Goal: Navigation & Orientation: Find specific page/section

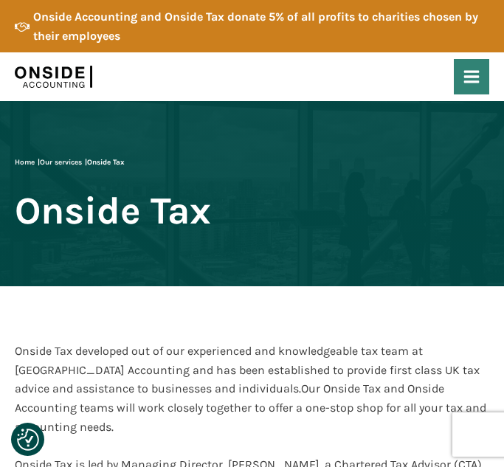
click at [468, 71] on use at bounding box center [471, 77] width 15 height 13
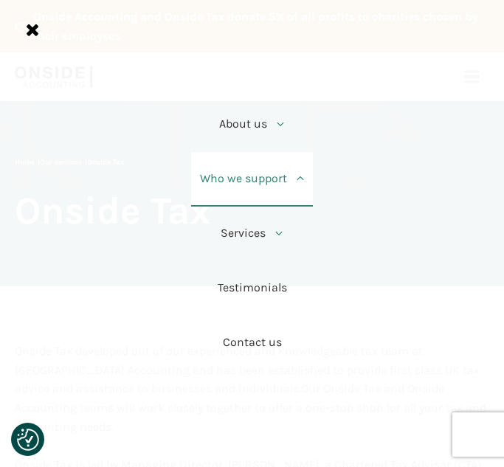
click at [295, 177] on icon at bounding box center [300, 179] width 12 height 12
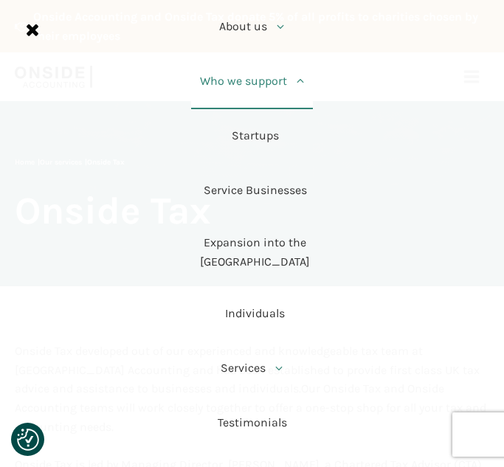
scroll to position [38, 0]
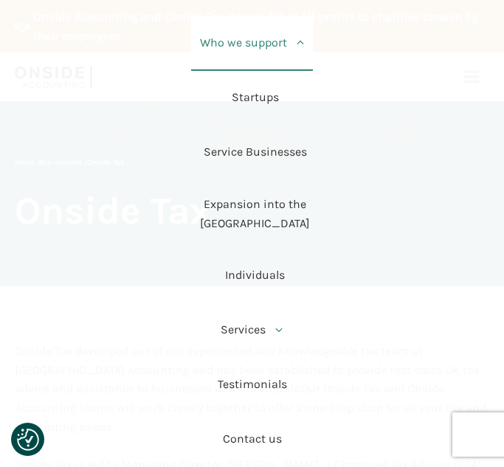
click at [298, 48] on icon at bounding box center [300, 43] width 12 height 12
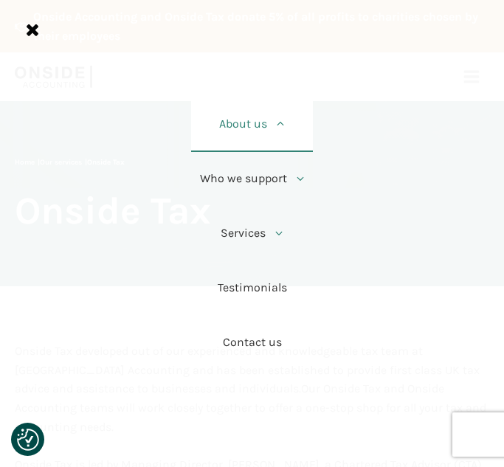
click at [279, 121] on icon at bounding box center [281, 124] width 12 height 12
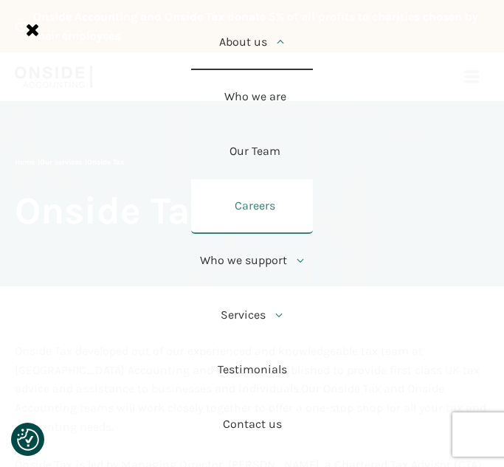
click at [253, 213] on link "Careers" at bounding box center [252, 206] width 122 height 55
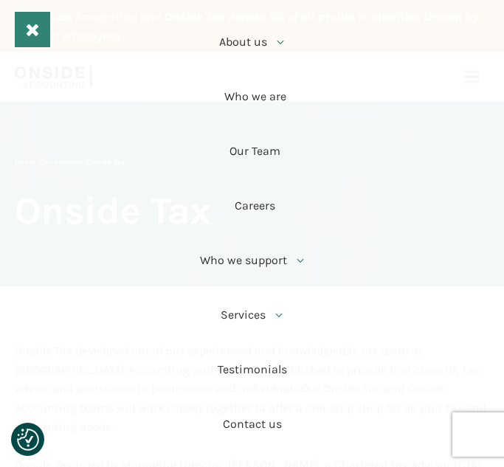
click at [25, 25] on icon at bounding box center [33, 30] width 18 height 18
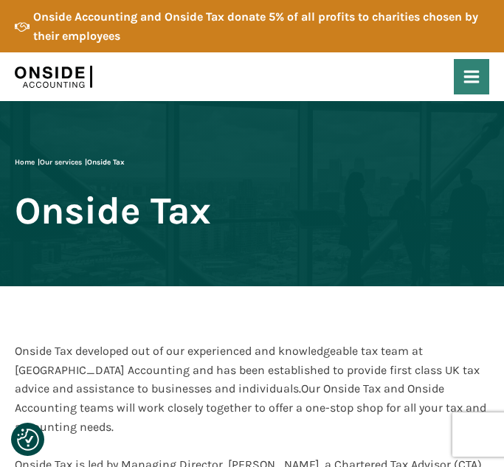
click at [475, 80] on icon at bounding box center [472, 77] width 18 height 18
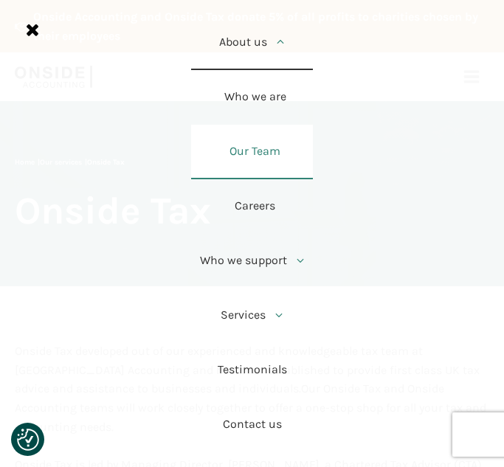
click at [248, 142] on link "Our Team" at bounding box center [252, 152] width 122 height 55
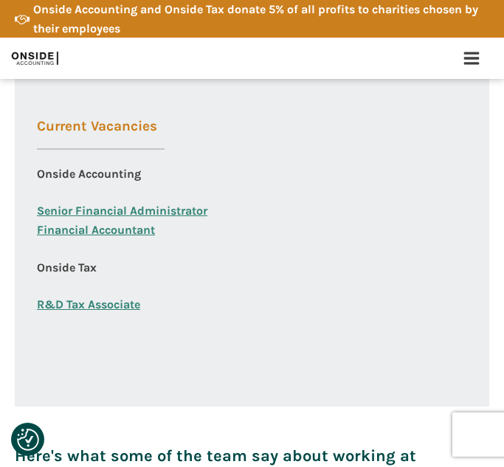
scroll to position [950, 0]
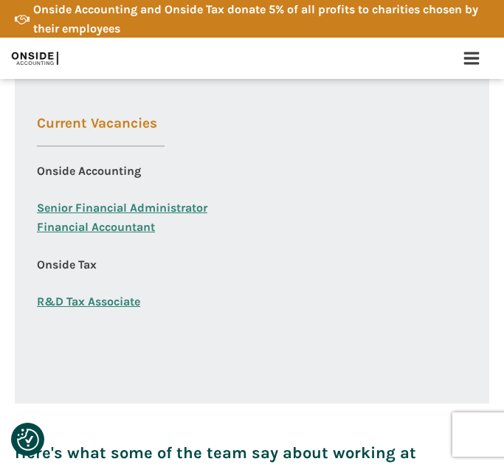
click at [121, 300] on link "R&D Tax Associate" at bounding box center [88, 301] width 103 height 19
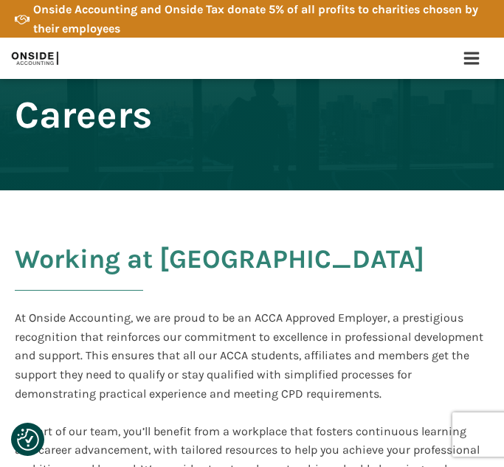
scroll to position [0, 0]
